Goal: Information Seeking & Learning: Learn about a topic

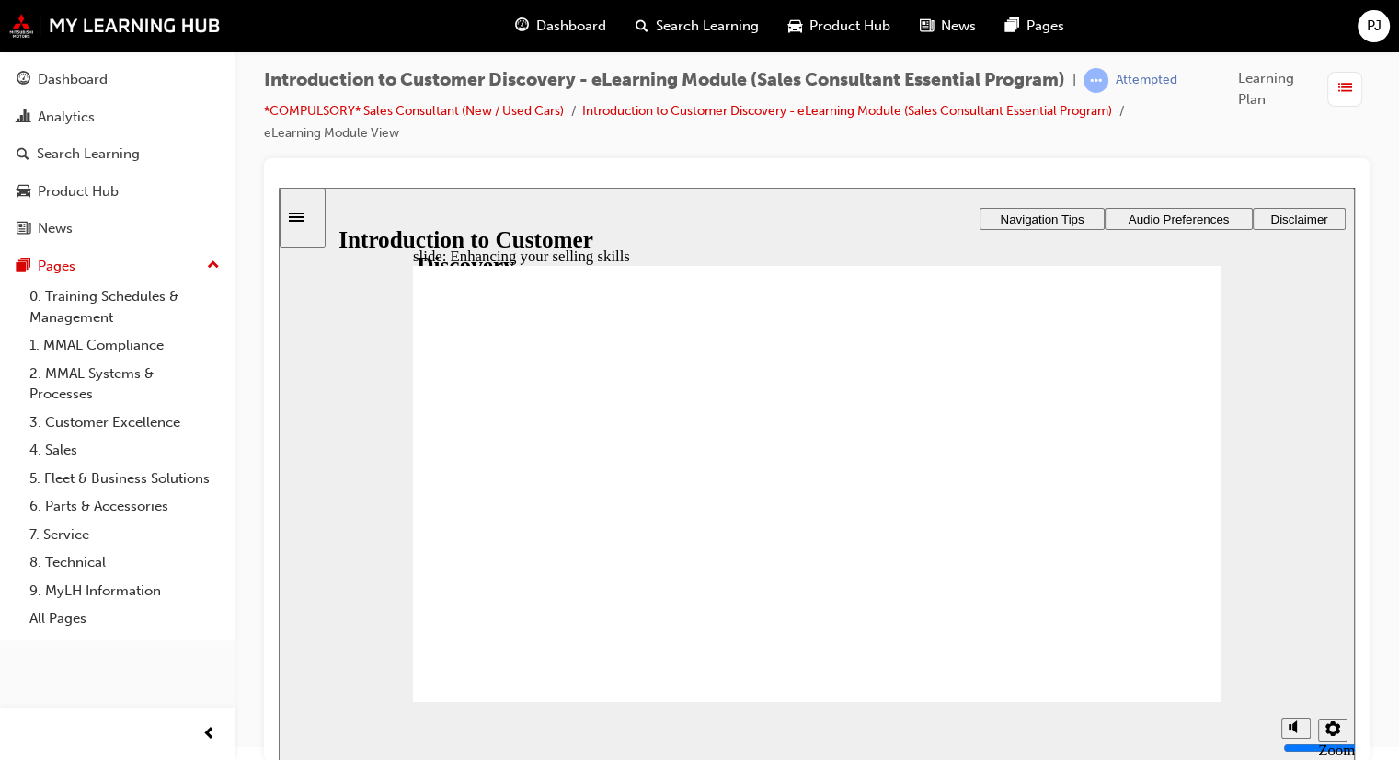
radio input "true"
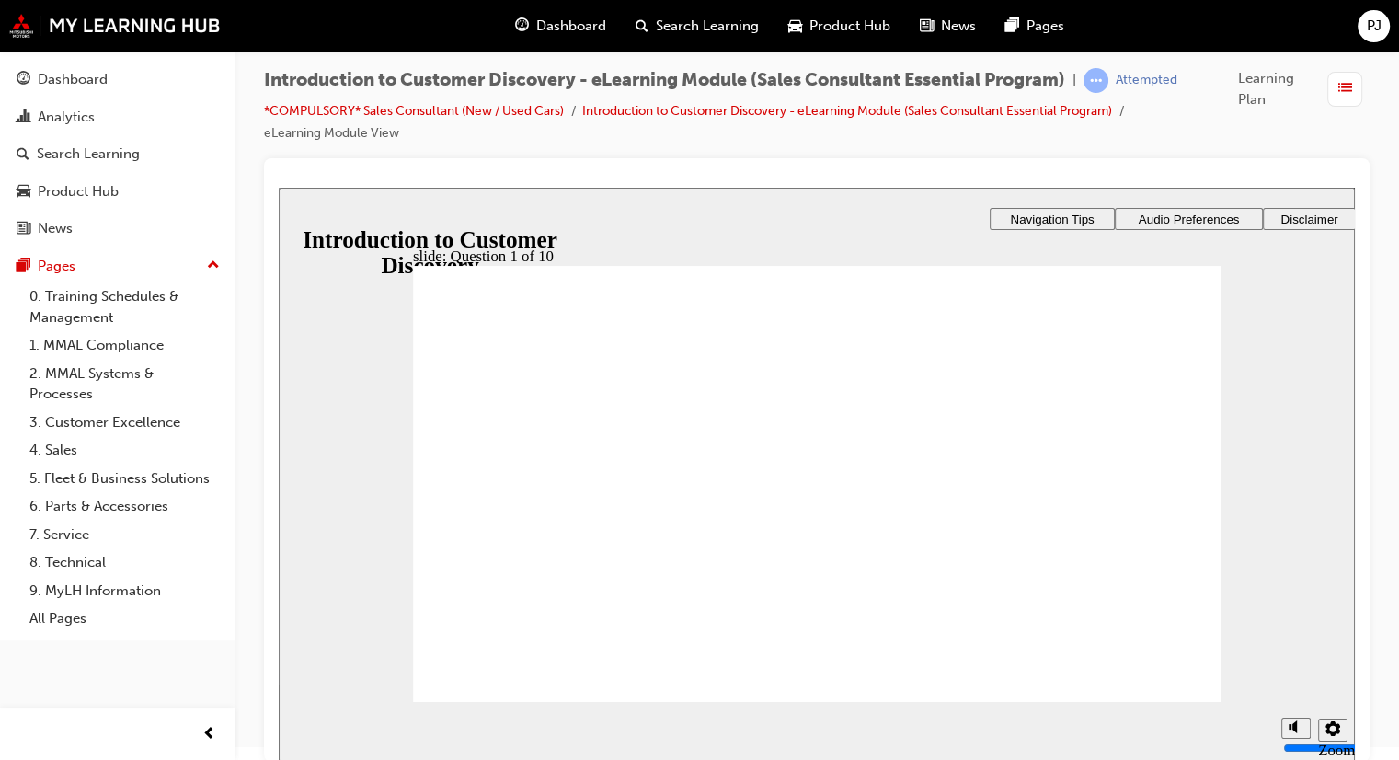
radio input "true"
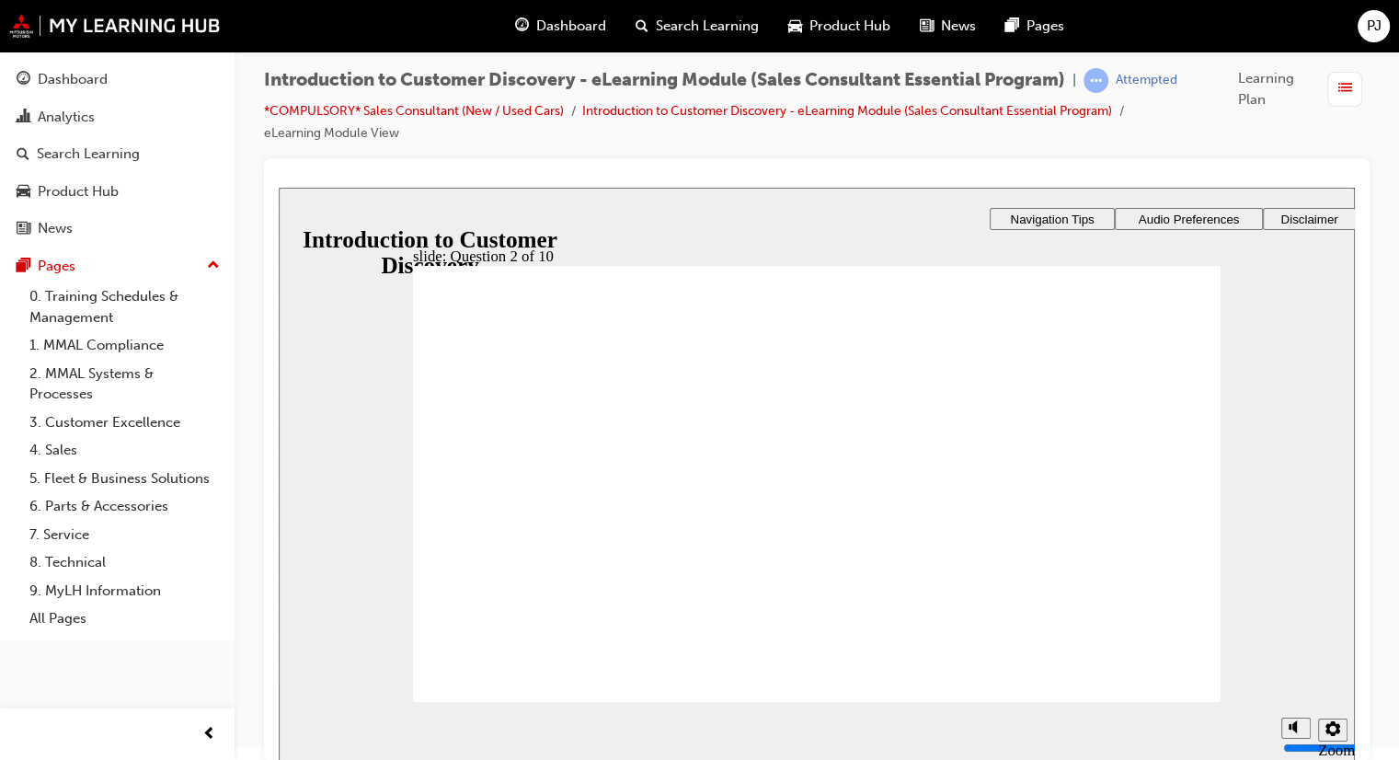
radio input "true"
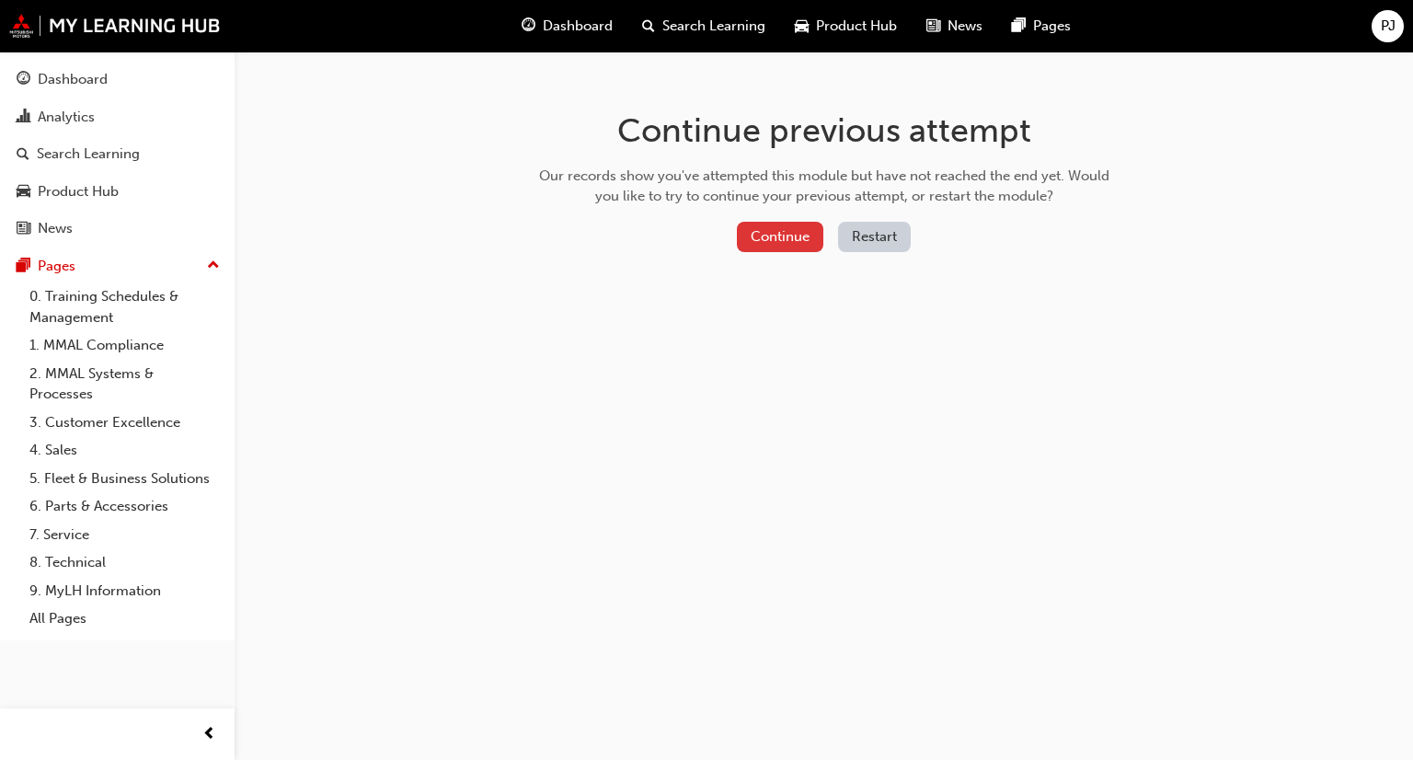
click at [756, 233] on button "Continue" at bounding box center [780, 237] width 86 height 30
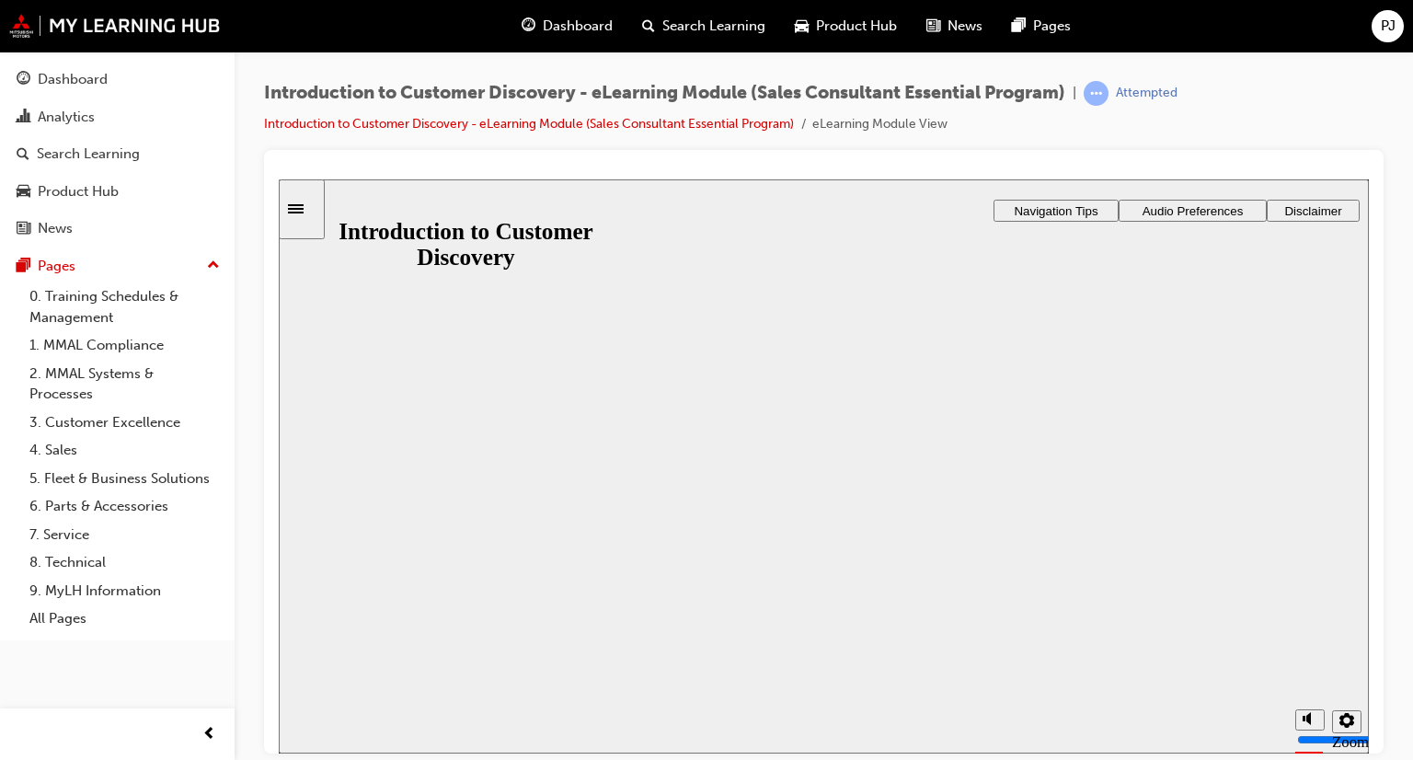
click at [789, 695] on div "Introduction to Customer Discovery Introduction to Customer Discovery Resume Re…" at bounding box center [824, 751] width 1090 height 112
click at [351, 759] on button "Resume" at bounding box center [315, 773] width 73 height 24
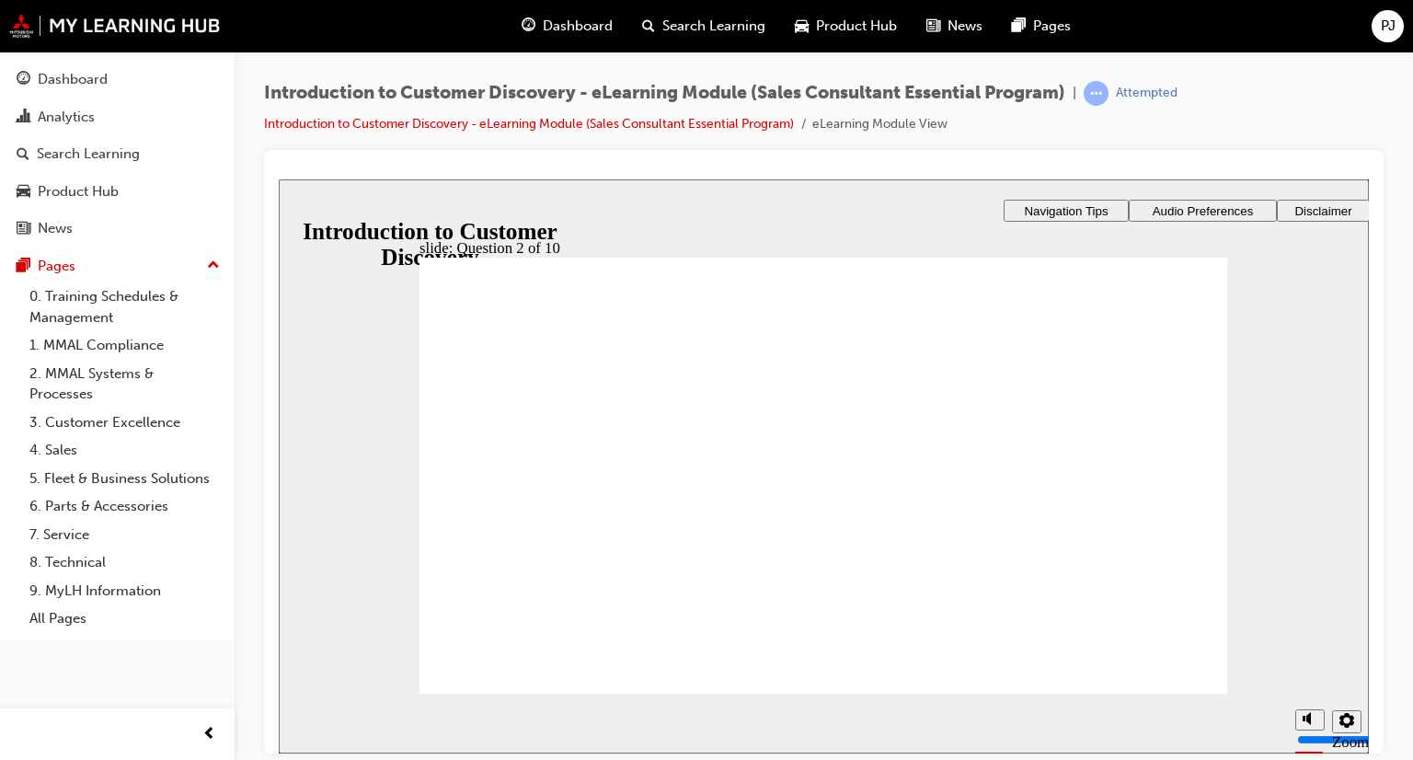
radio input "true"
checkbox input "true"
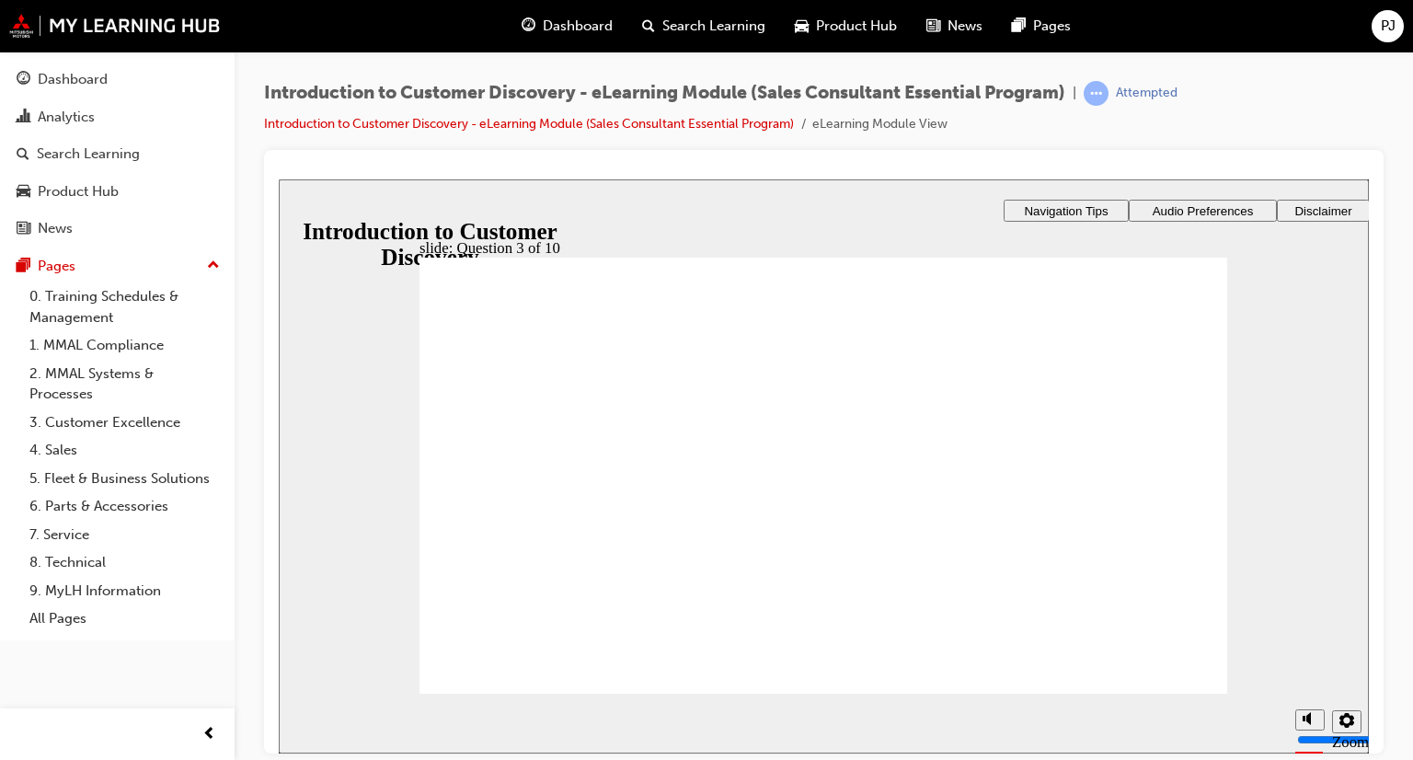
checkbox input "true"
radio input "false"
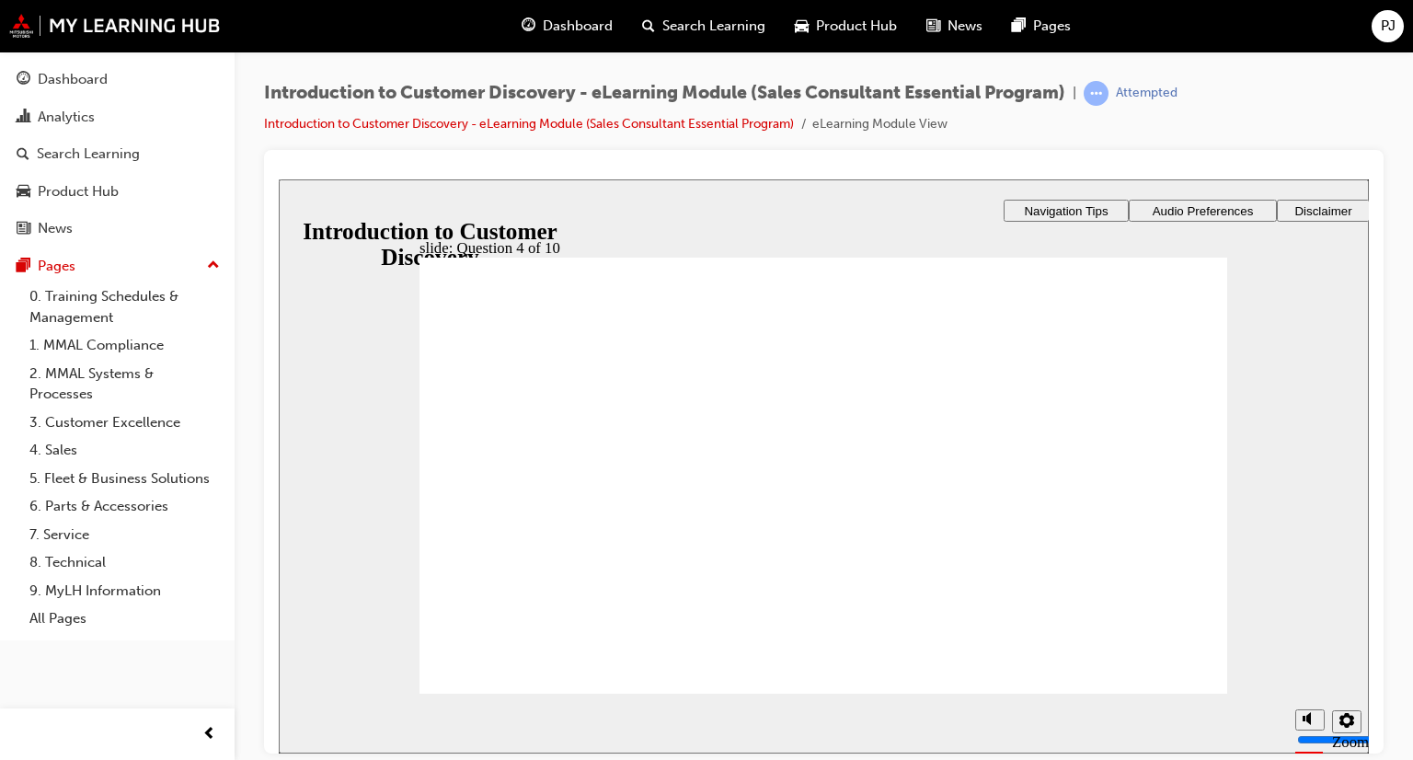
drag, startPoint x: 647, startPoint y: 408, endPoint x: 629, endPoint y: 500, distance: 93.8
radio input "false"
radio input "true"
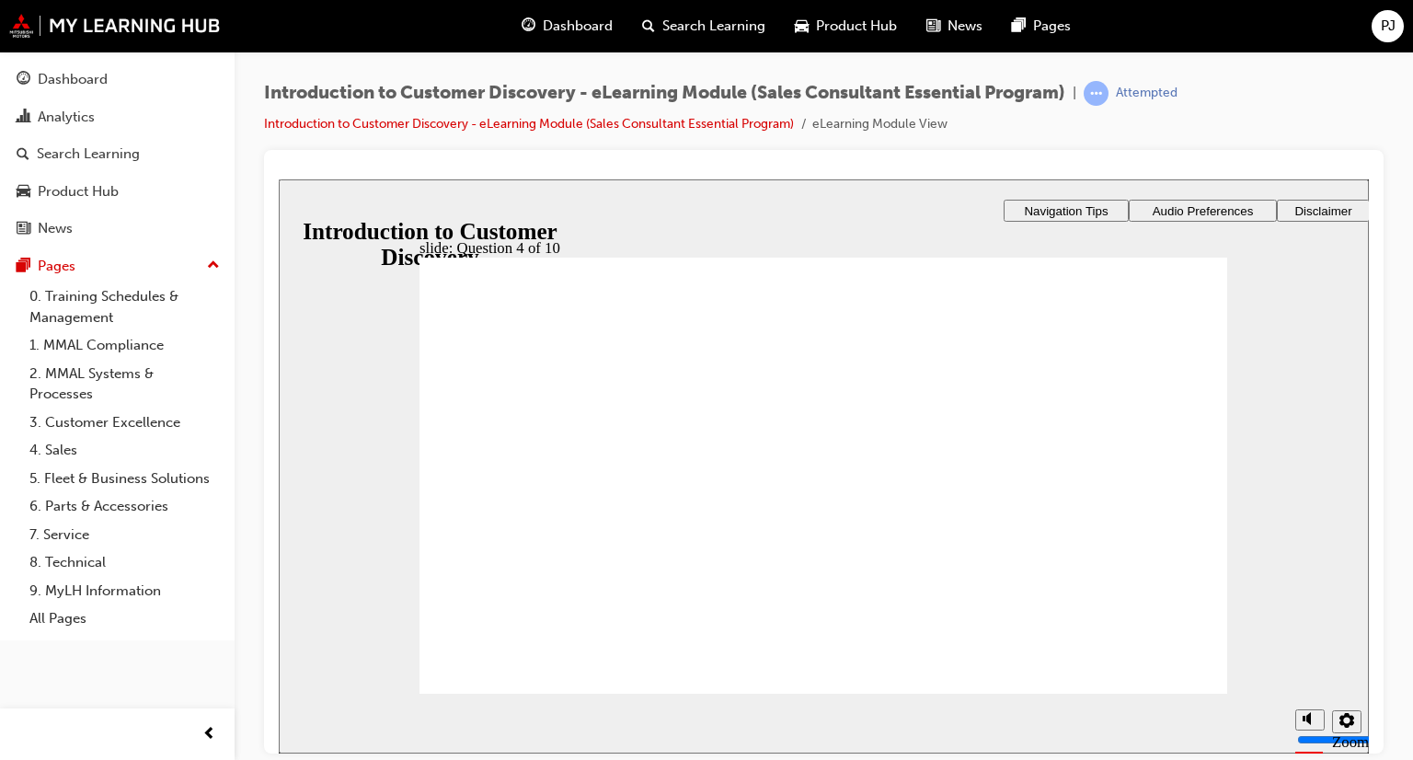
radio input "true"
drag, startPoint x: 524, startPoint y: 680, endPoint x: 525, endPoint y: 669, distance: 11.1
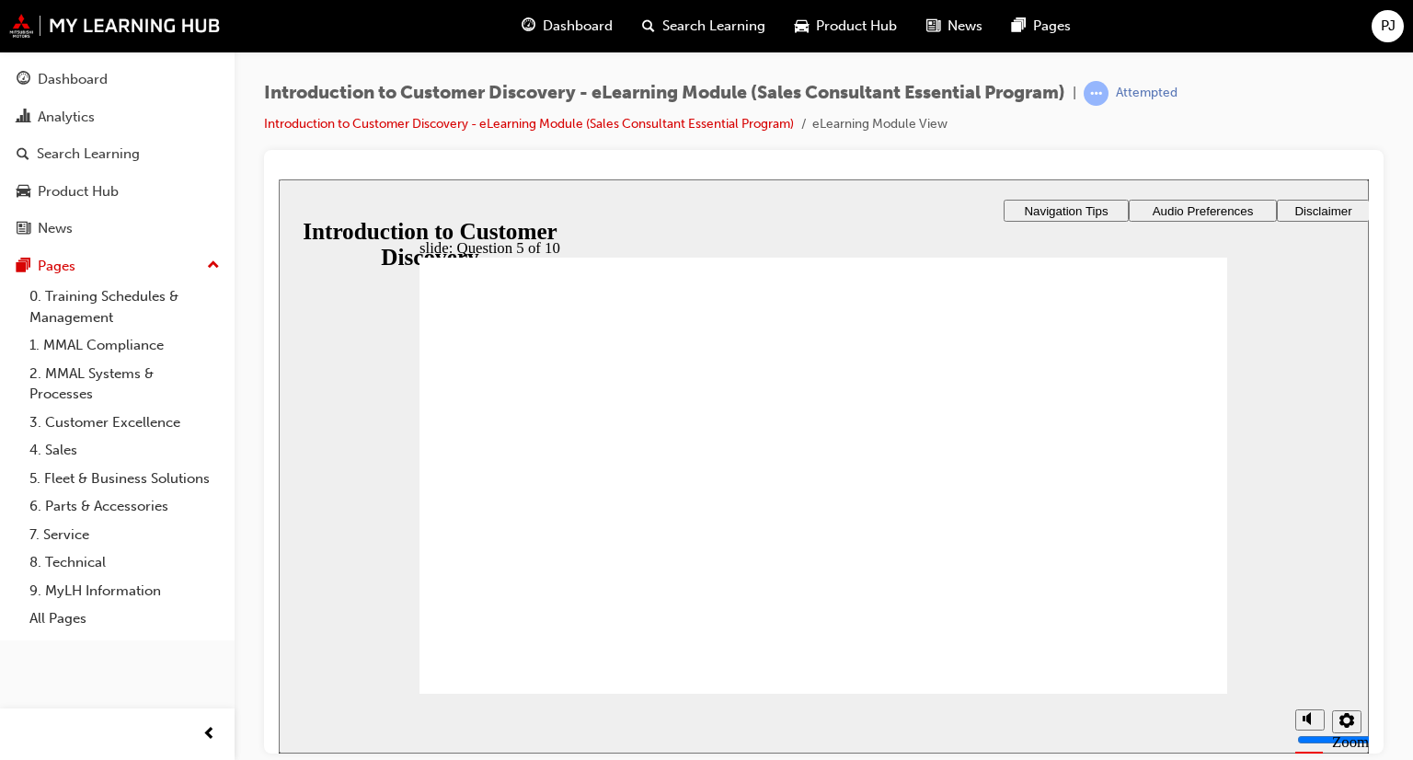
drag, startPoint x: 560, startPoint y: 429, endPoint x: 557, endPoint y: 450, distance: 20.4
radio input "false"
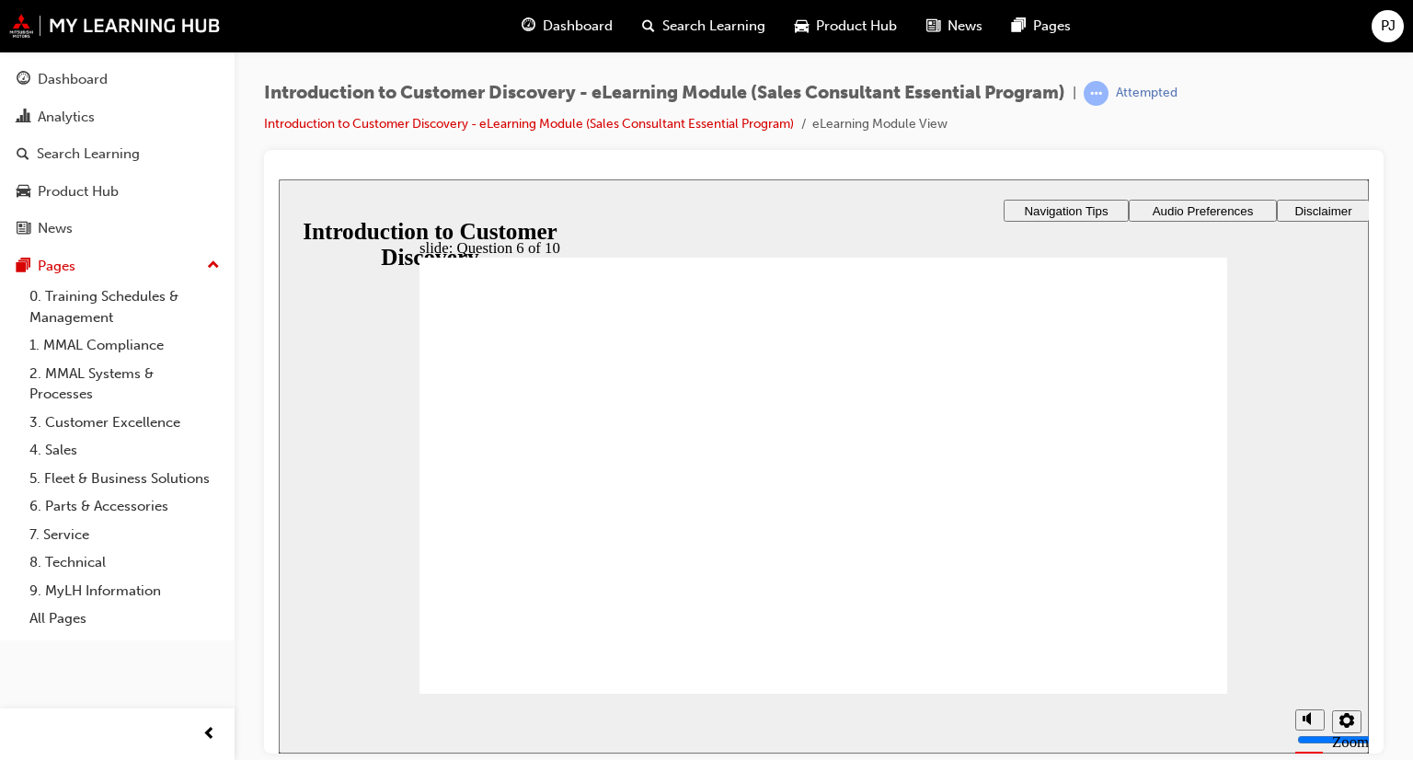
radio input "true"
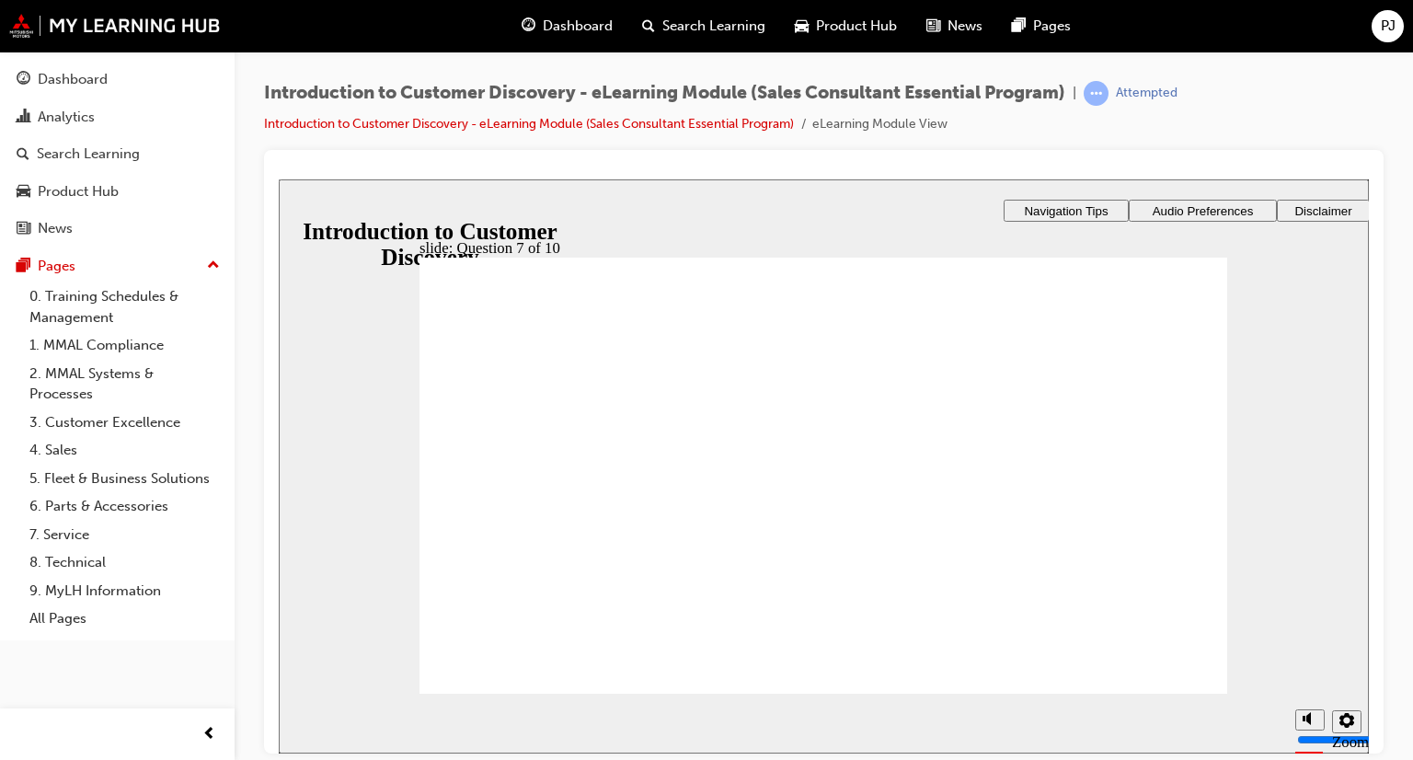
checkbox input "true"
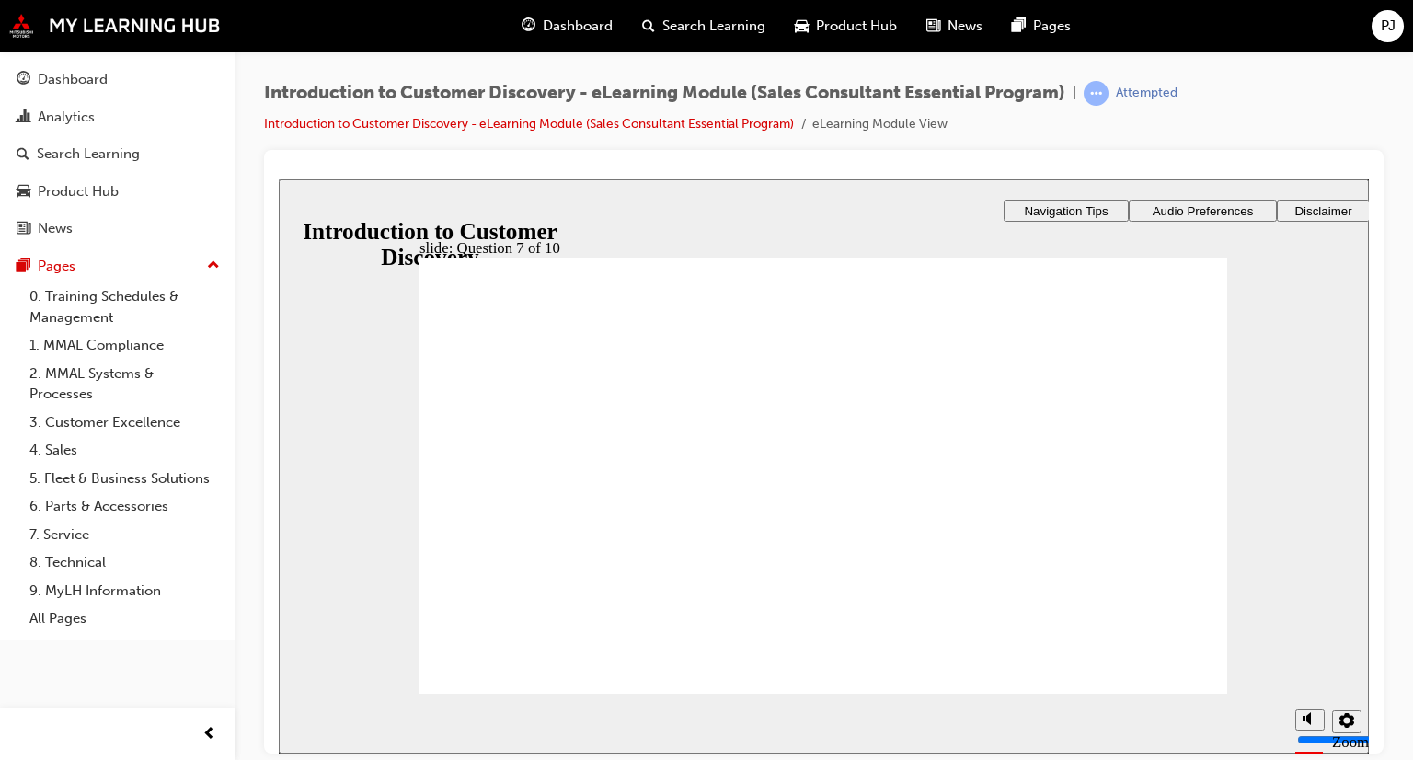
radio input "true"
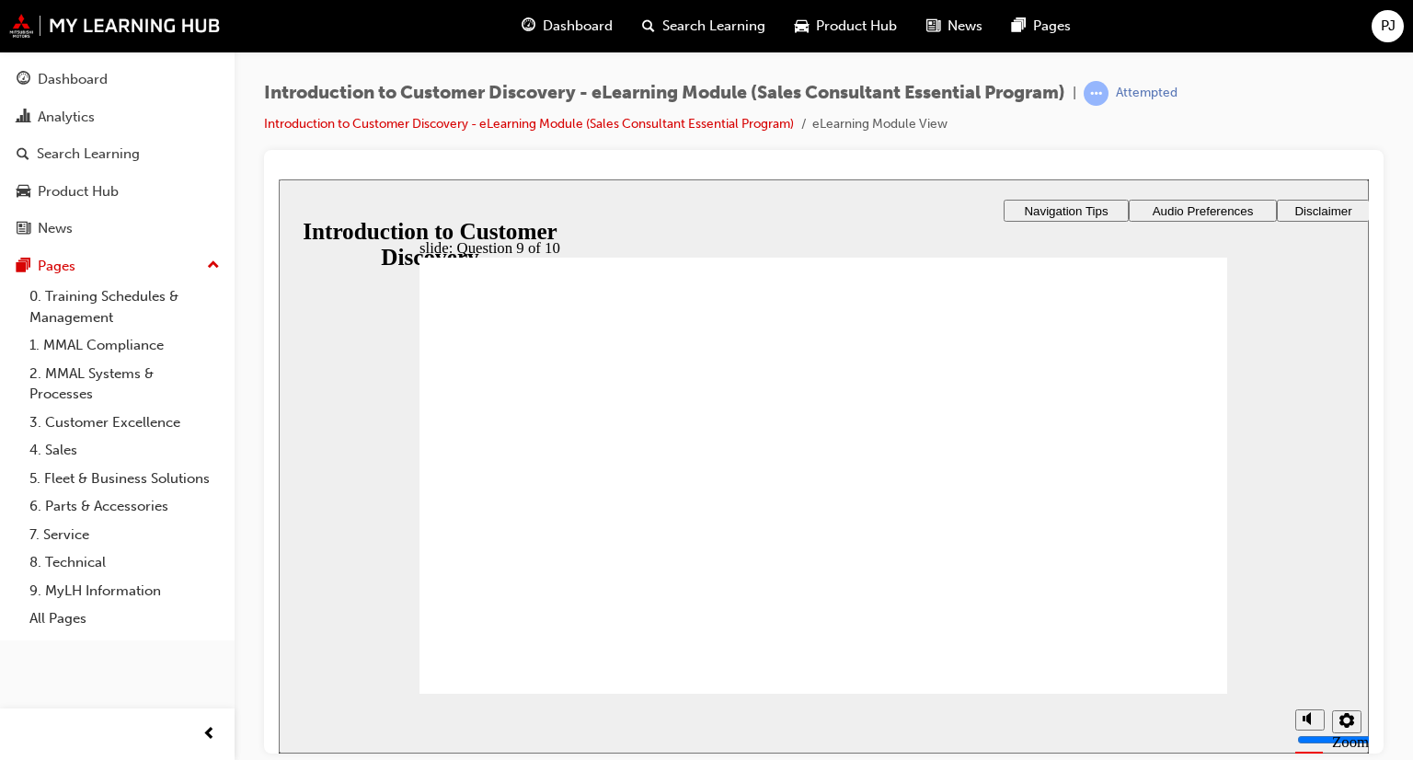
checkbox input "true"
drag, startPoint x: 557, startPoint y: 509, endPoint x: 544, endPoint y: 455, distance: 54.9
checkbox input "true"
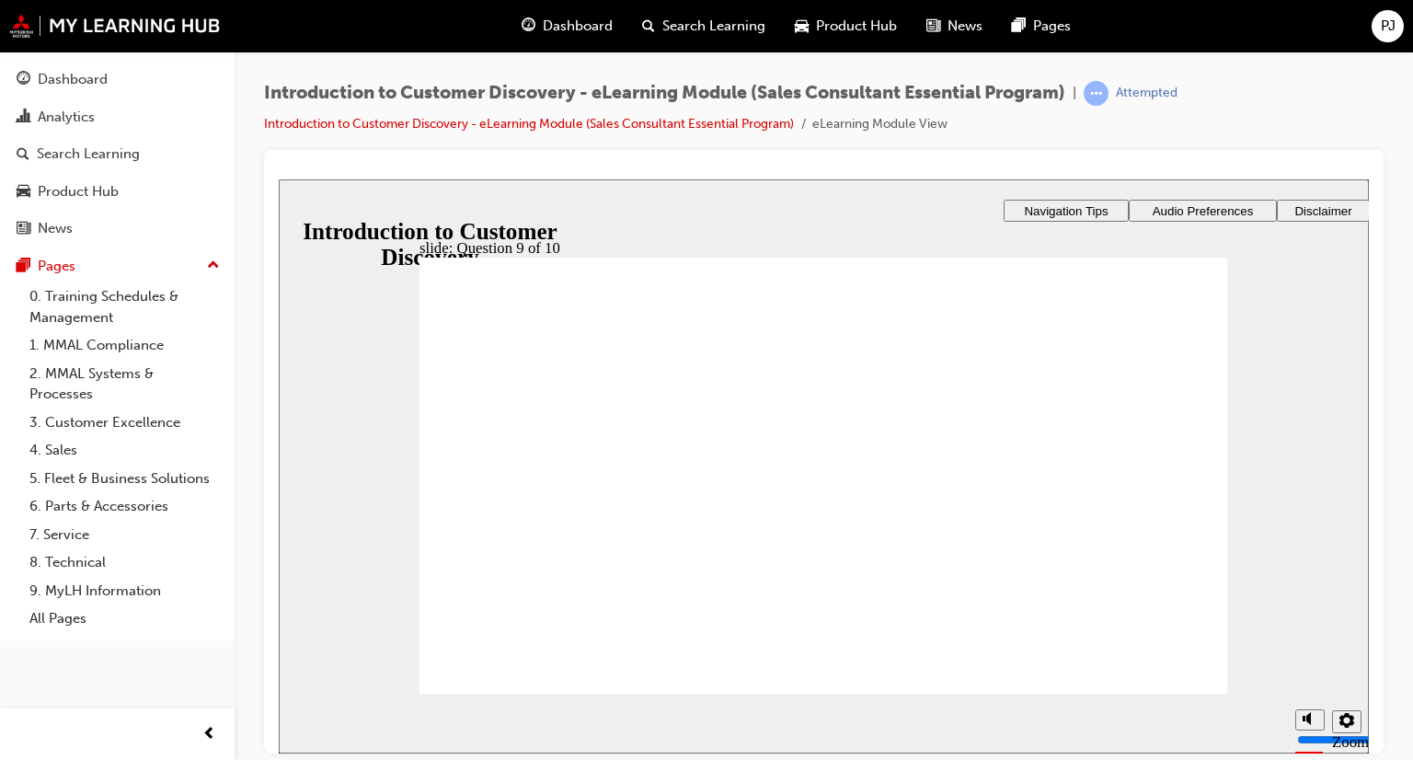
checkbox input "true"
radio input "false"
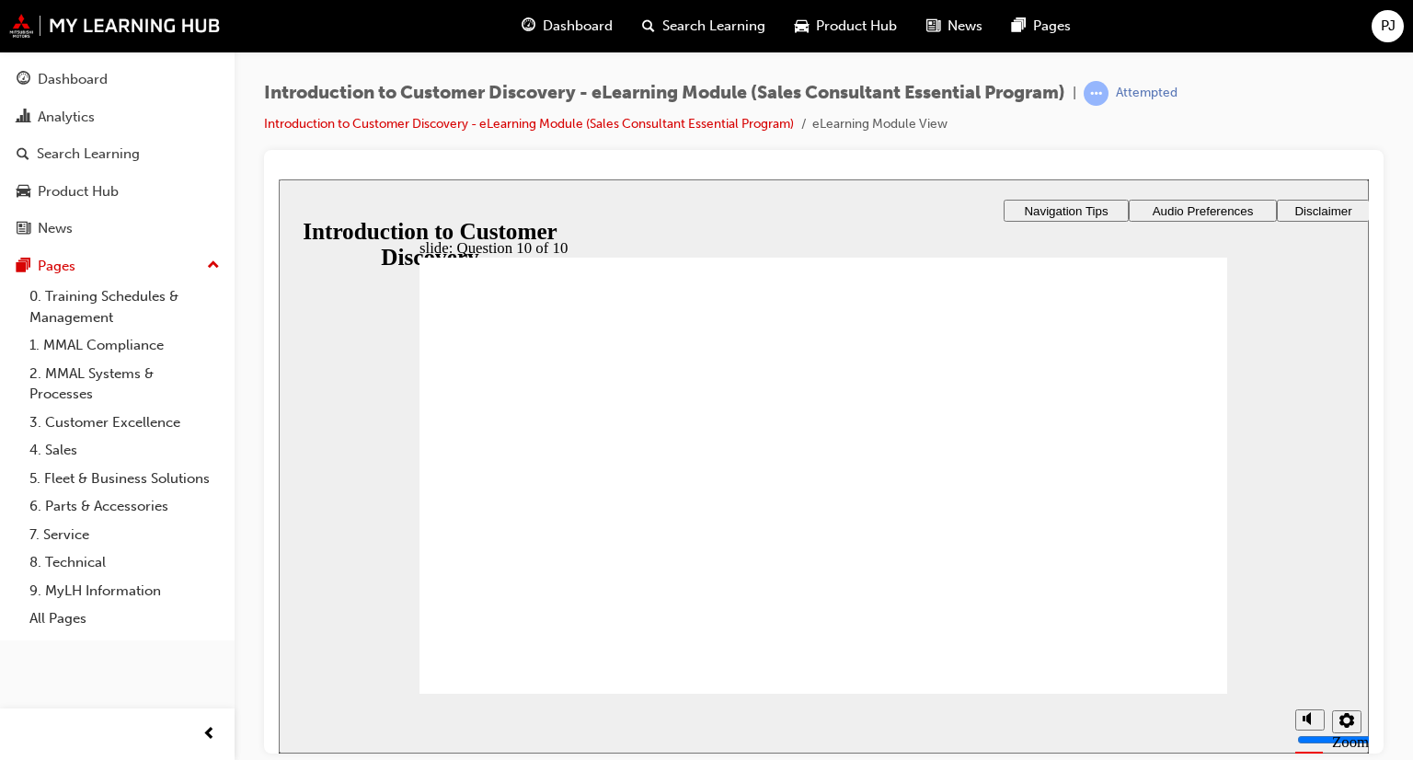
radio input "true"
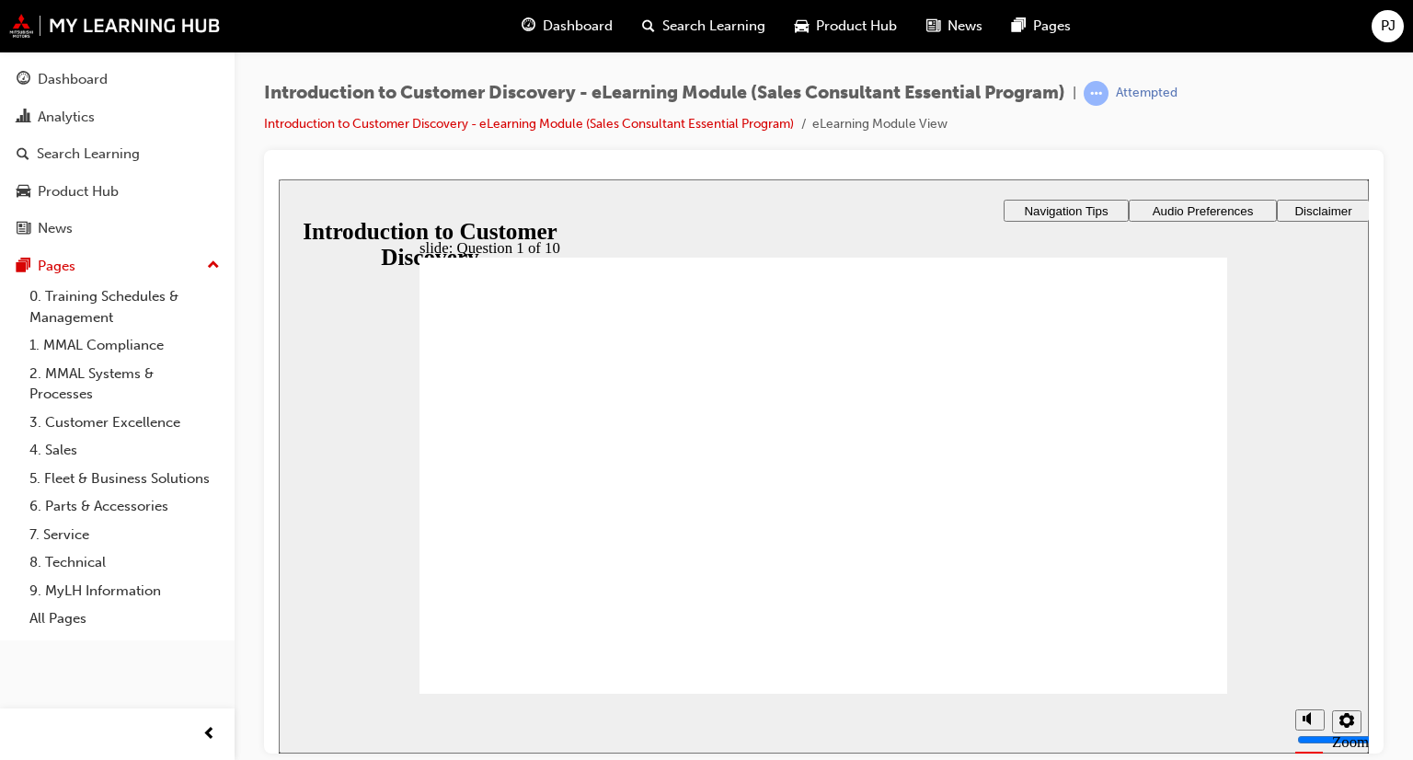
radio input "true"
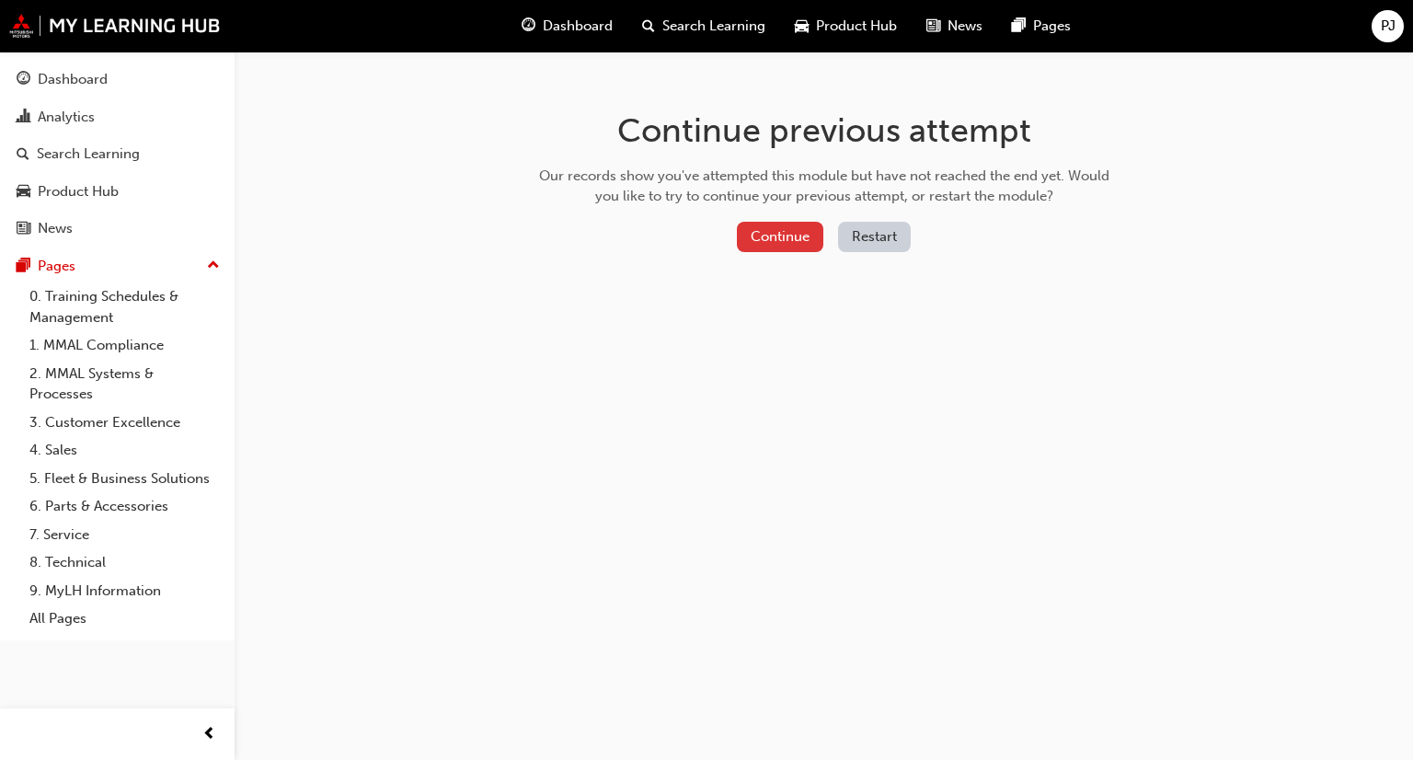
click at [768, 233] on button "Continue" at bounding box center [780, 237] width 86 height 30
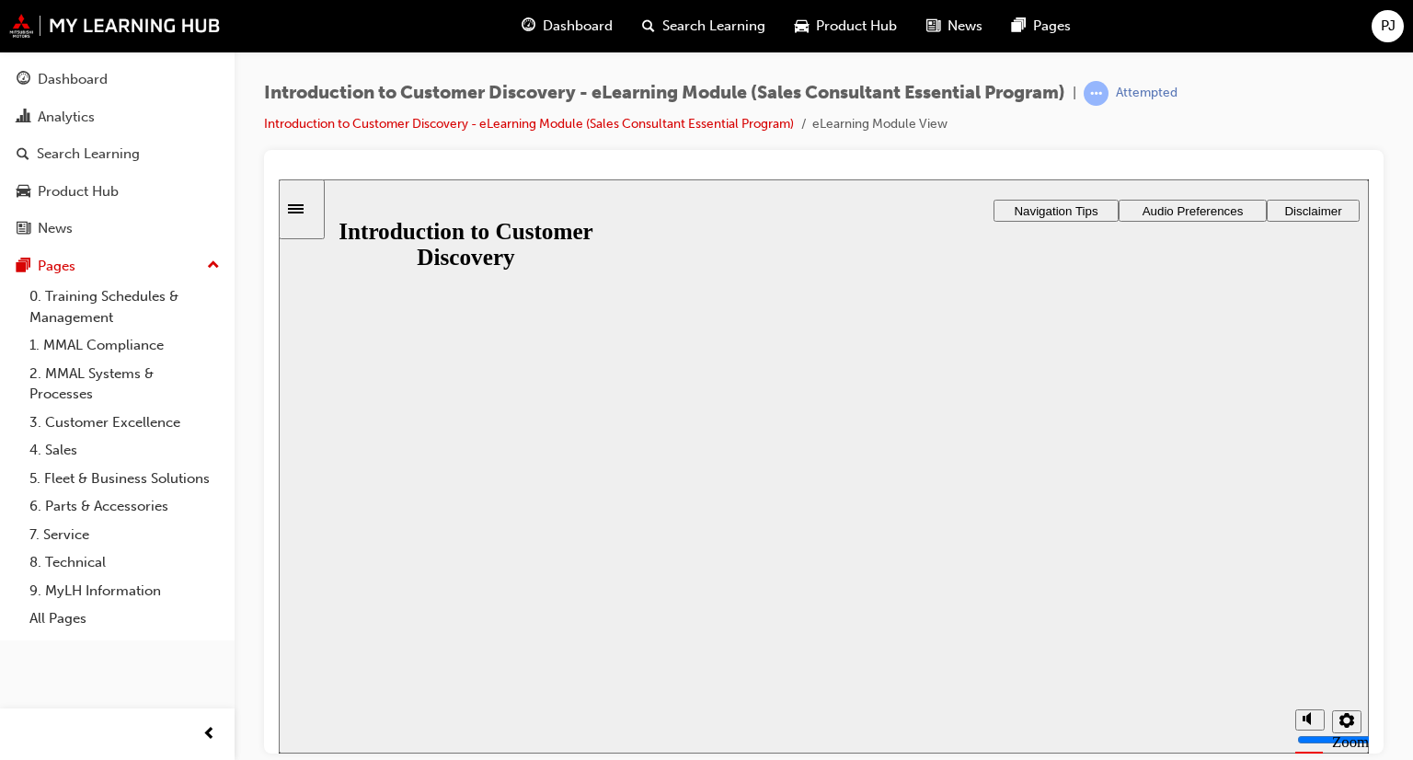
click at [351, 759] on button "Resume" at bounding box center [315, 773] width 73 height 24
